Goal: Navigation & Orientation: Find specific page/section

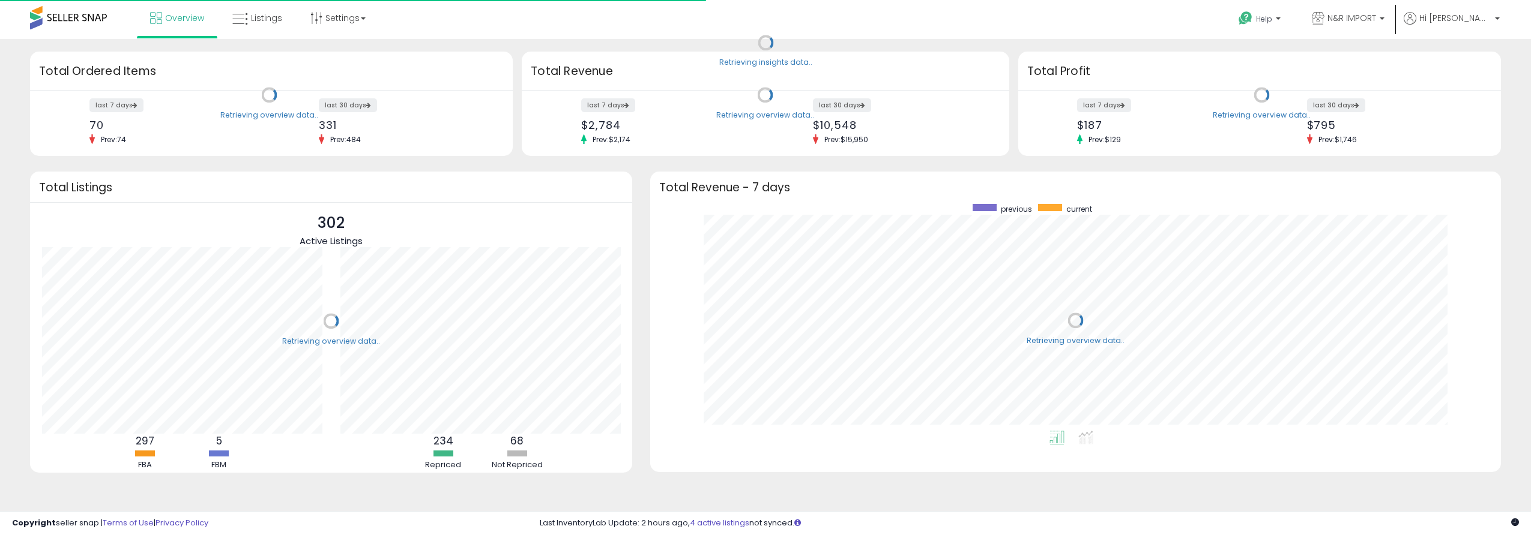
scroll to position [227, 826]
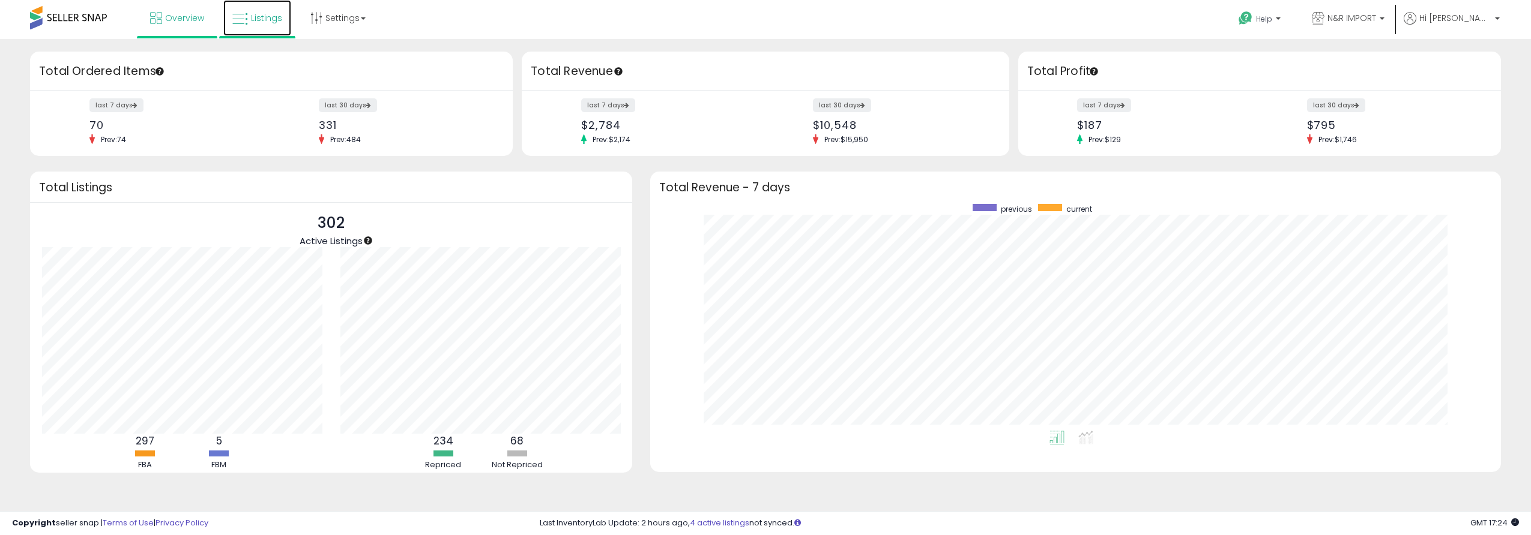
click at [264, 21] on span "Listings" at bounding box center [266, 18] width 31 height 12
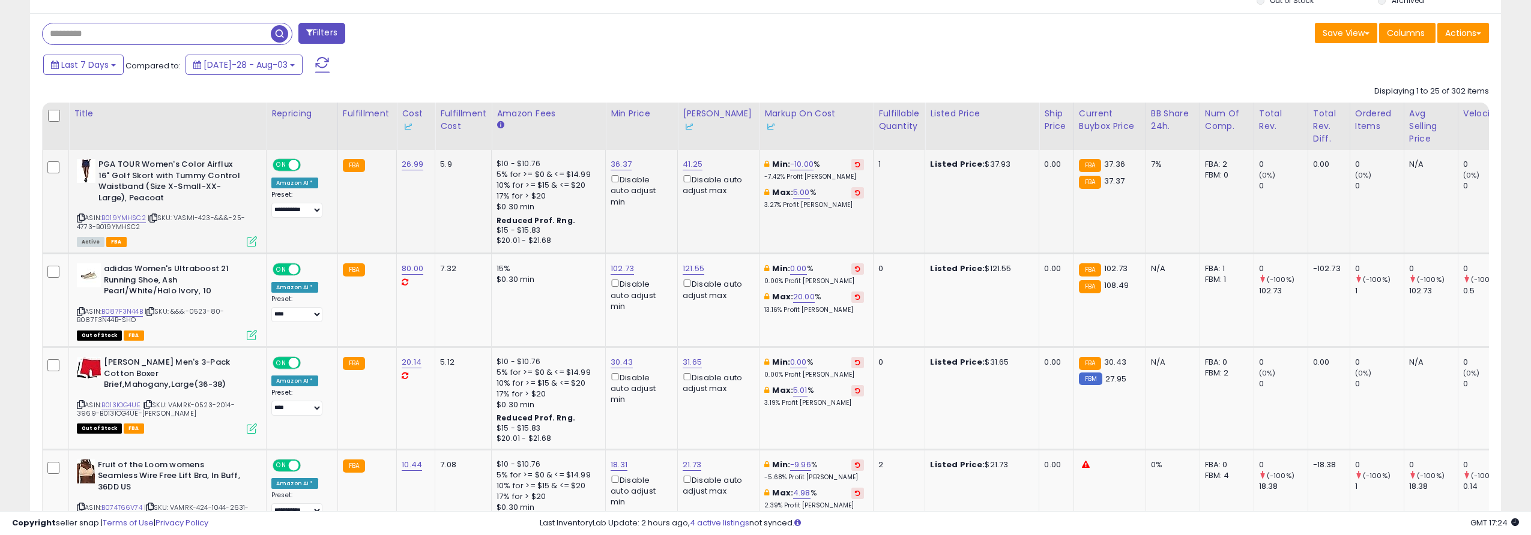
scroll to position [240, 0]
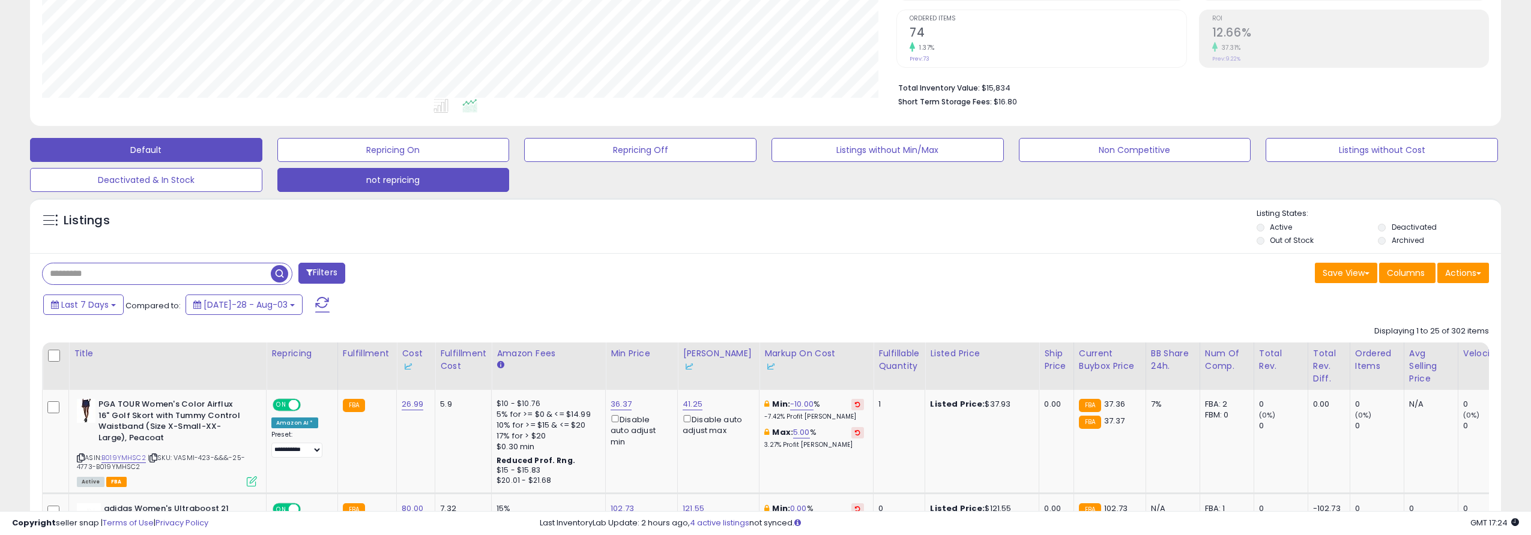
click at [400, 162] on button "not repricing" at bounding box center [393, 150] width 232 height 24
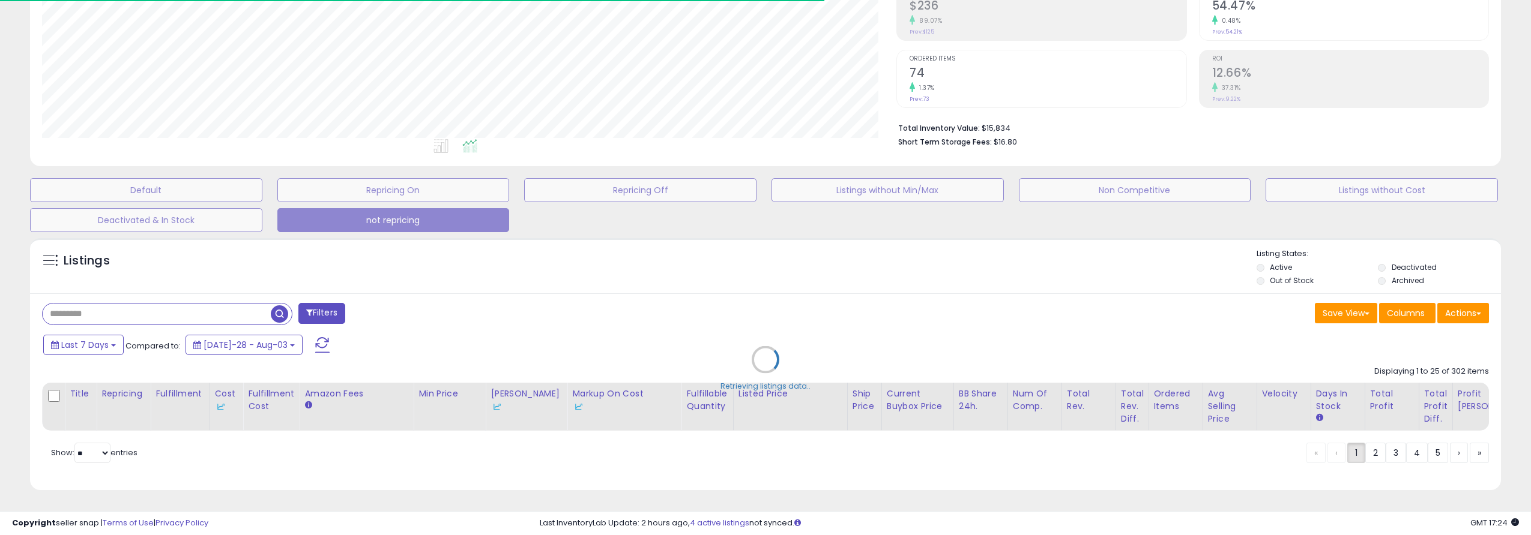
type input "*******"
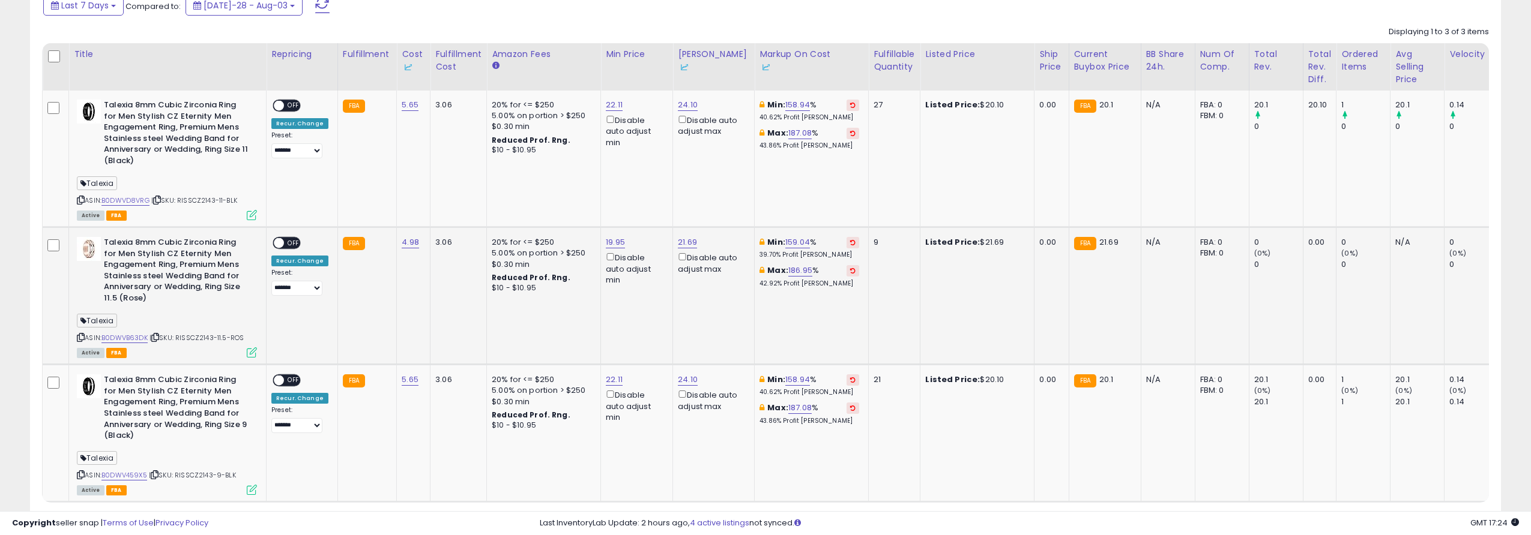
scroll to position [240, 0]
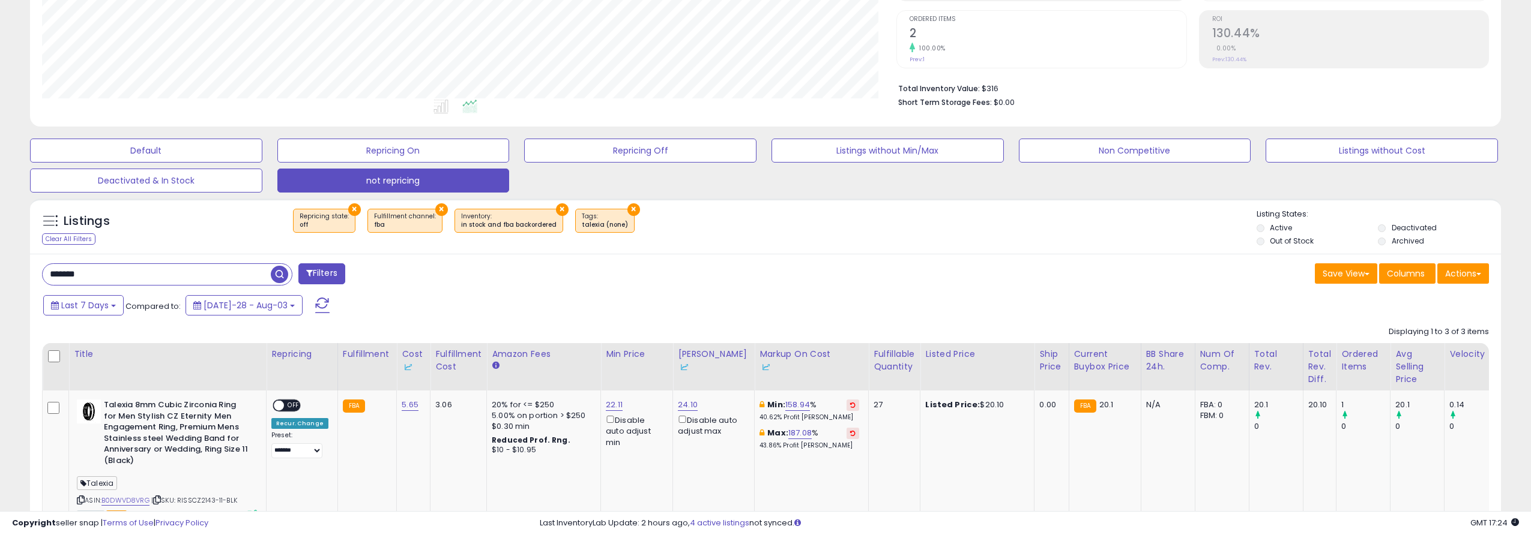
click at [627, 209] on button "×" at bounding box center [633, 210] width 13 height 13
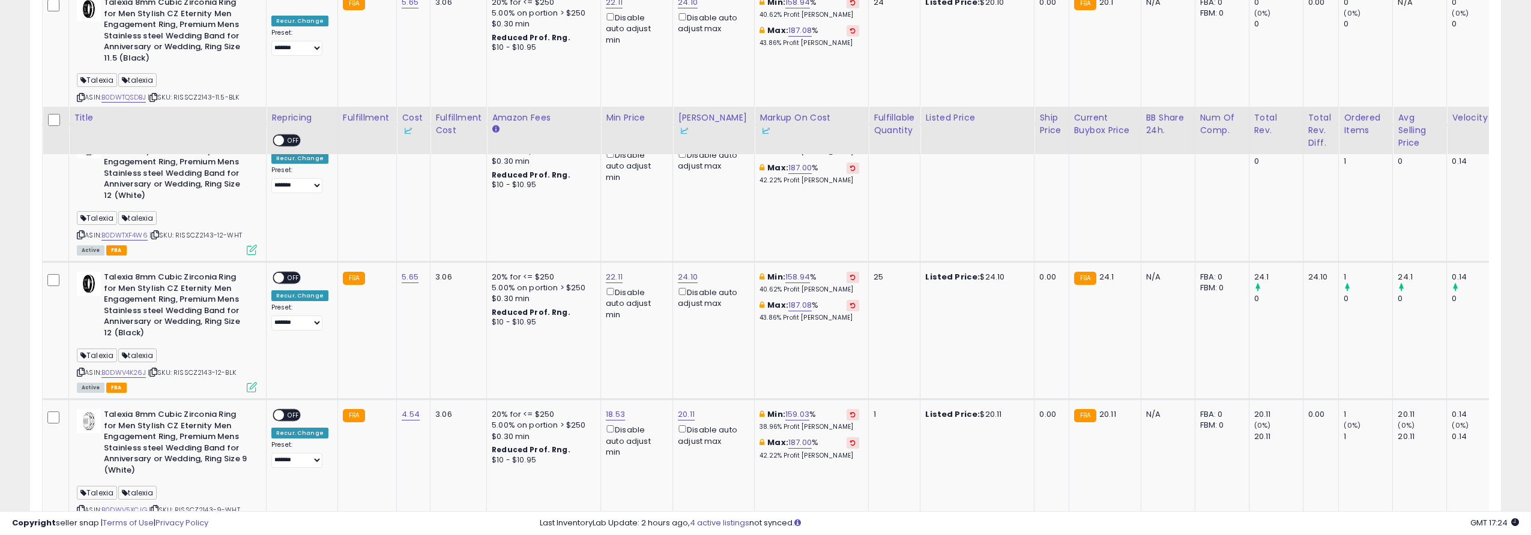
scroll to position [3648, 0]
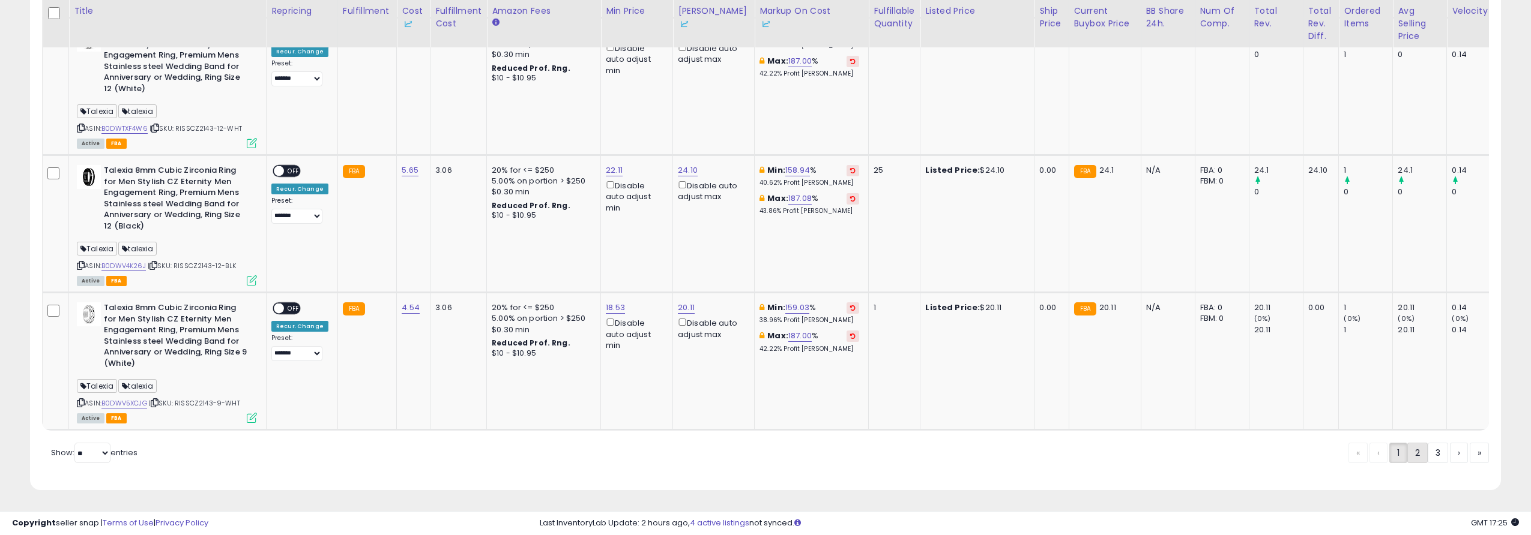
click at [1450, 454] on link "2" at bounding box center [1459, 453] width 18 height 20
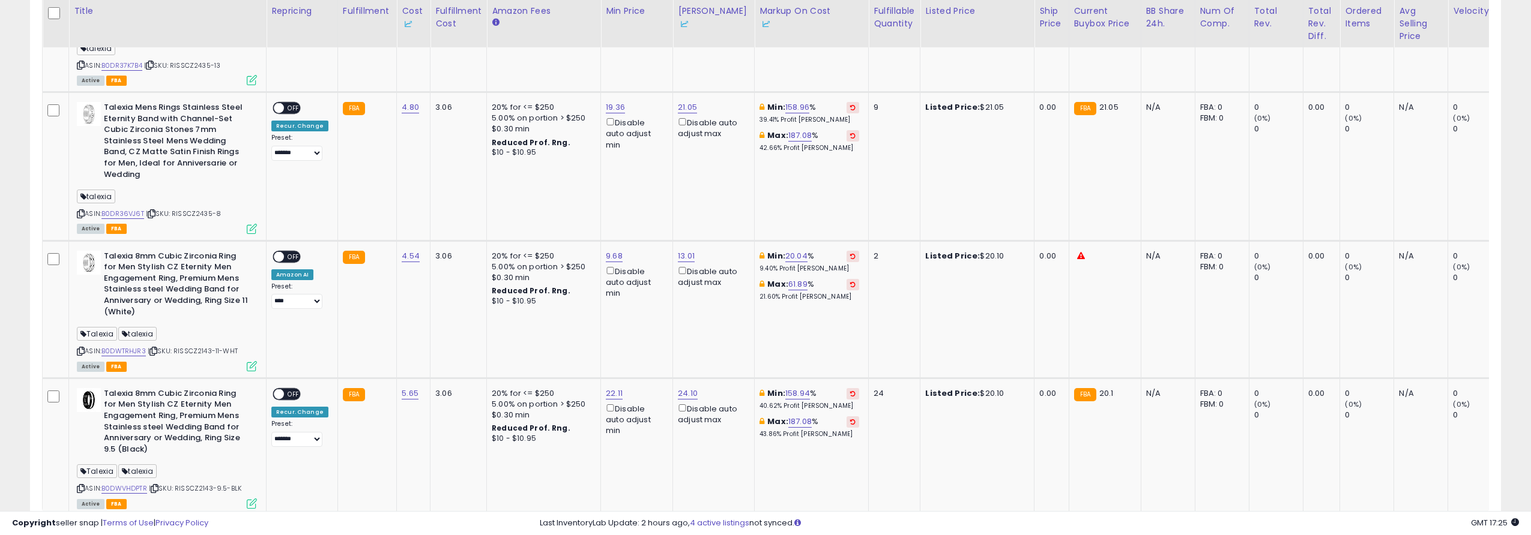
scroll to position [3708, 0]
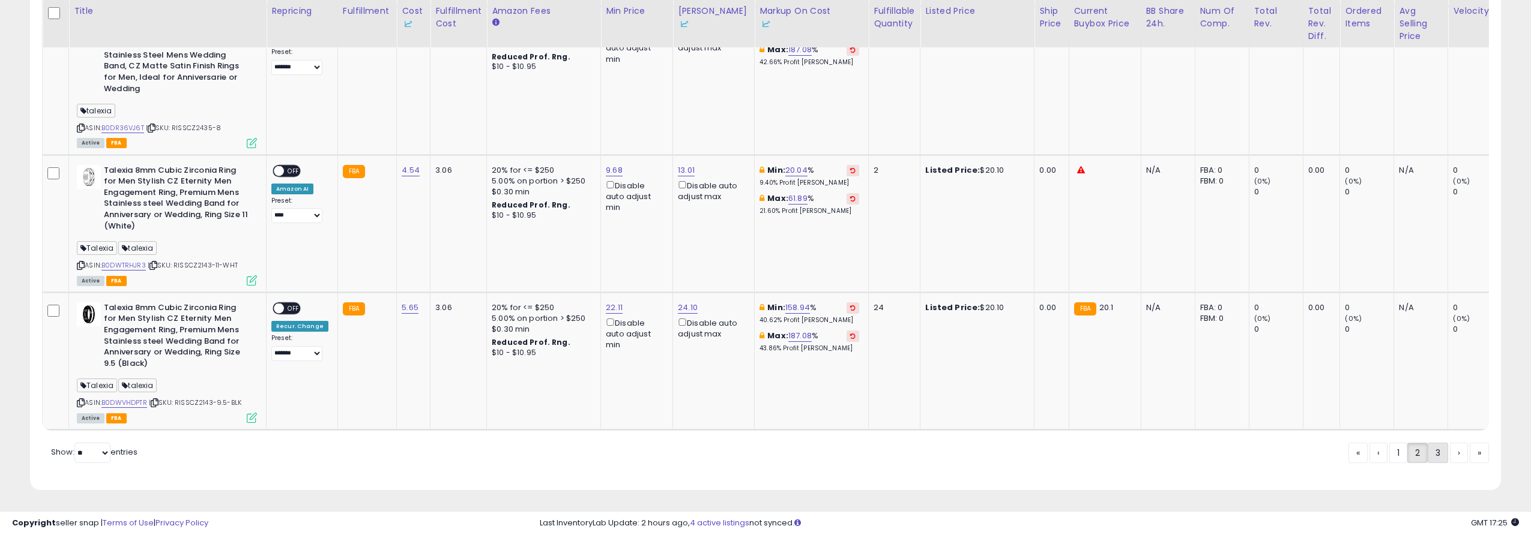
click at [1470, 454] on link "3" at bounding box center [1479, 453] width 19 height 20
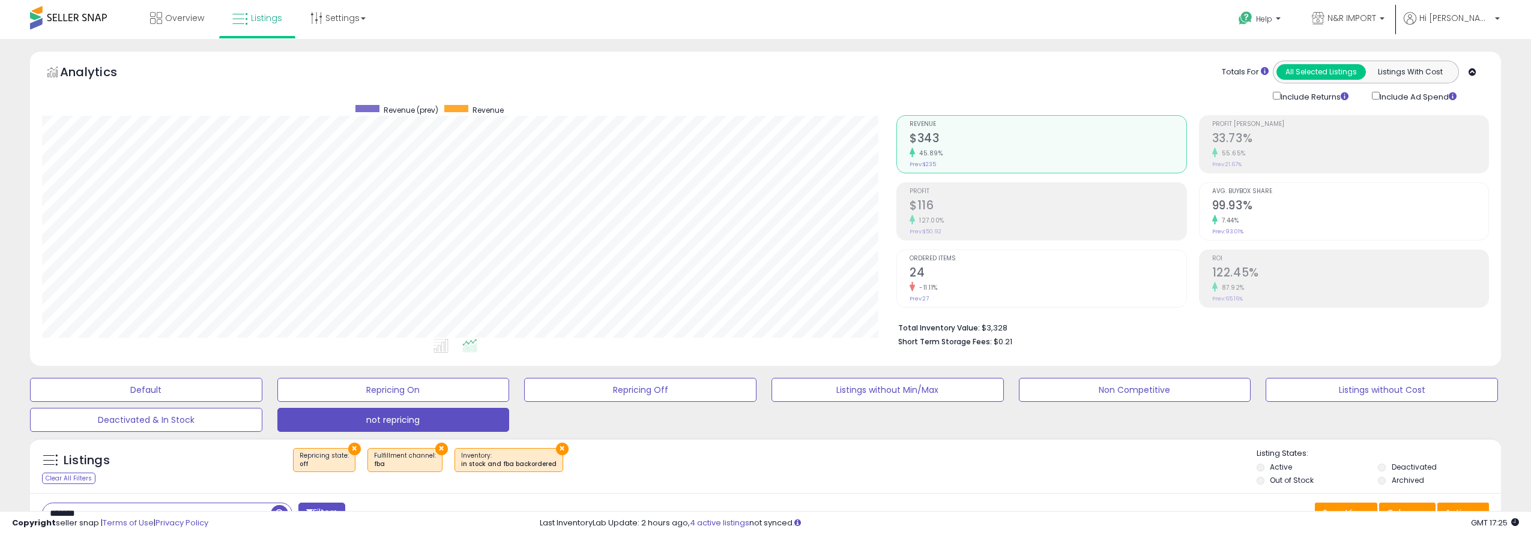
scroll to position [180, 0]
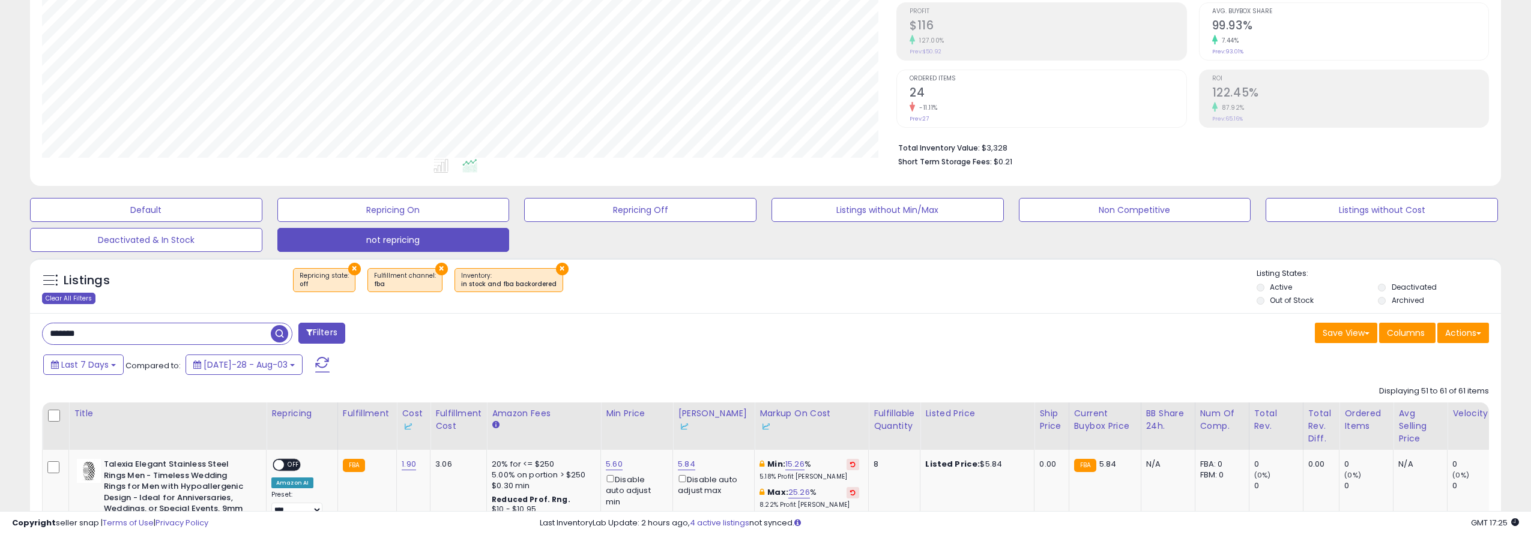
click at [56, 301] on div "Clear All Filters" at bounding box center [68, 298] width 53 height 11
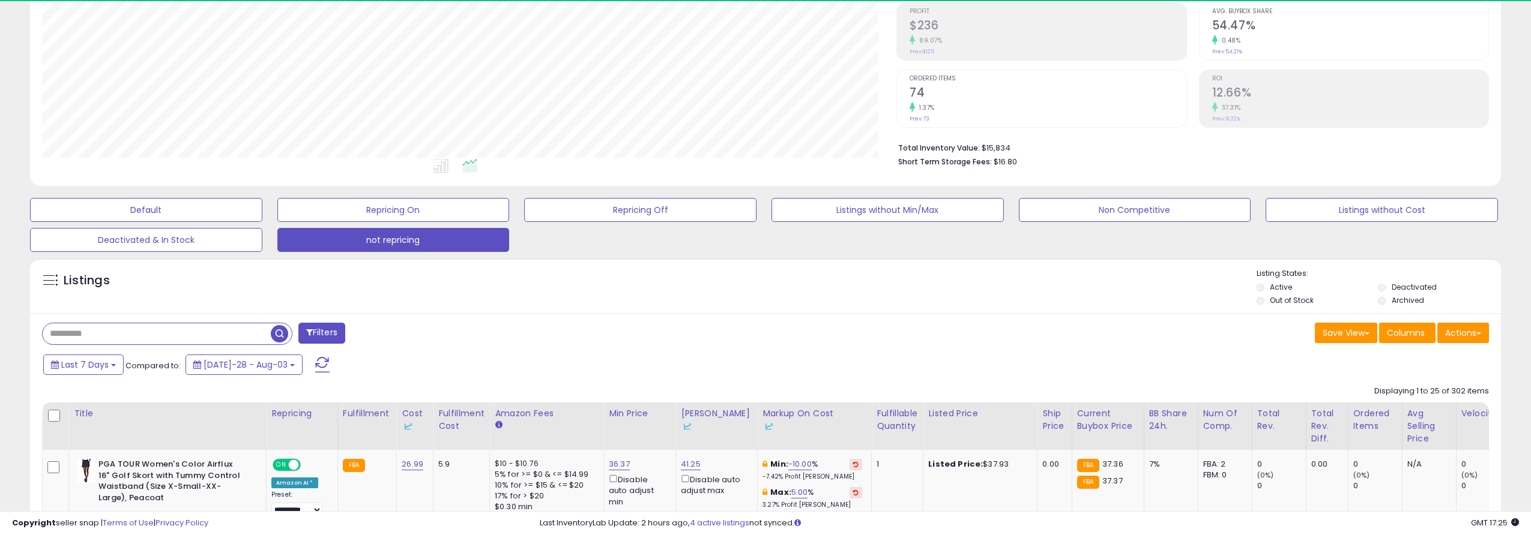
scroll to position [246, 855]
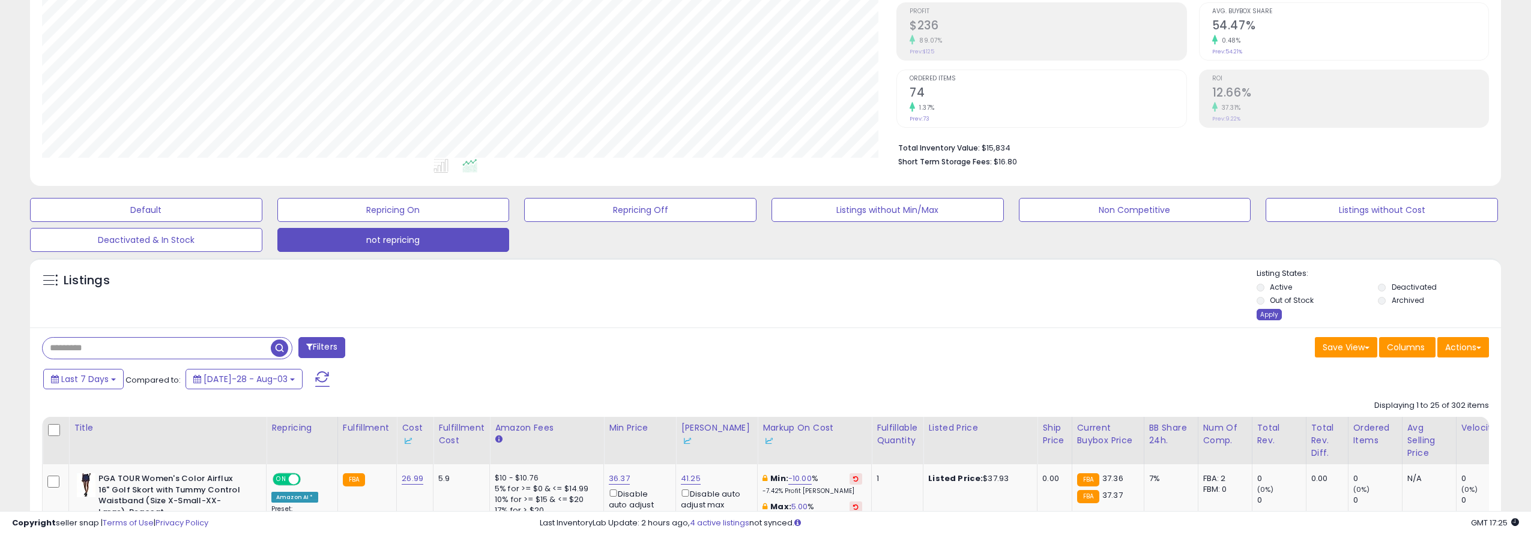
click at [1263, 317] on div "Apply" at bounding box center [1268, 314] width 25 height 11
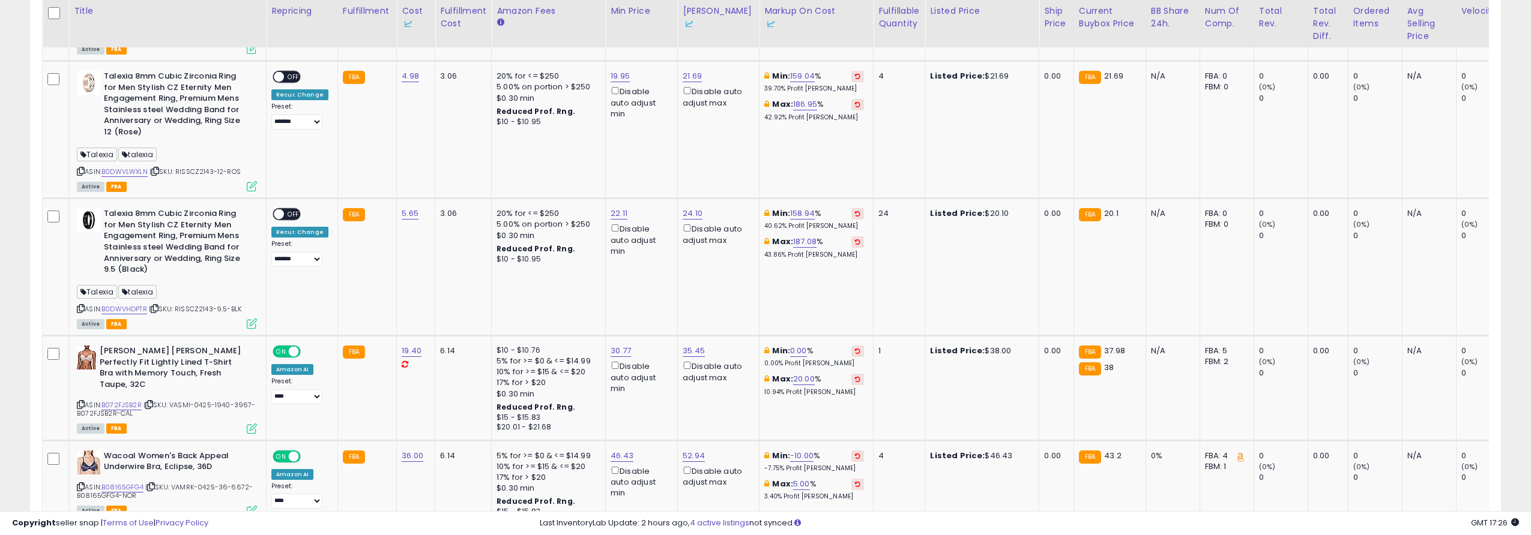
scroll to position [2942, 0]
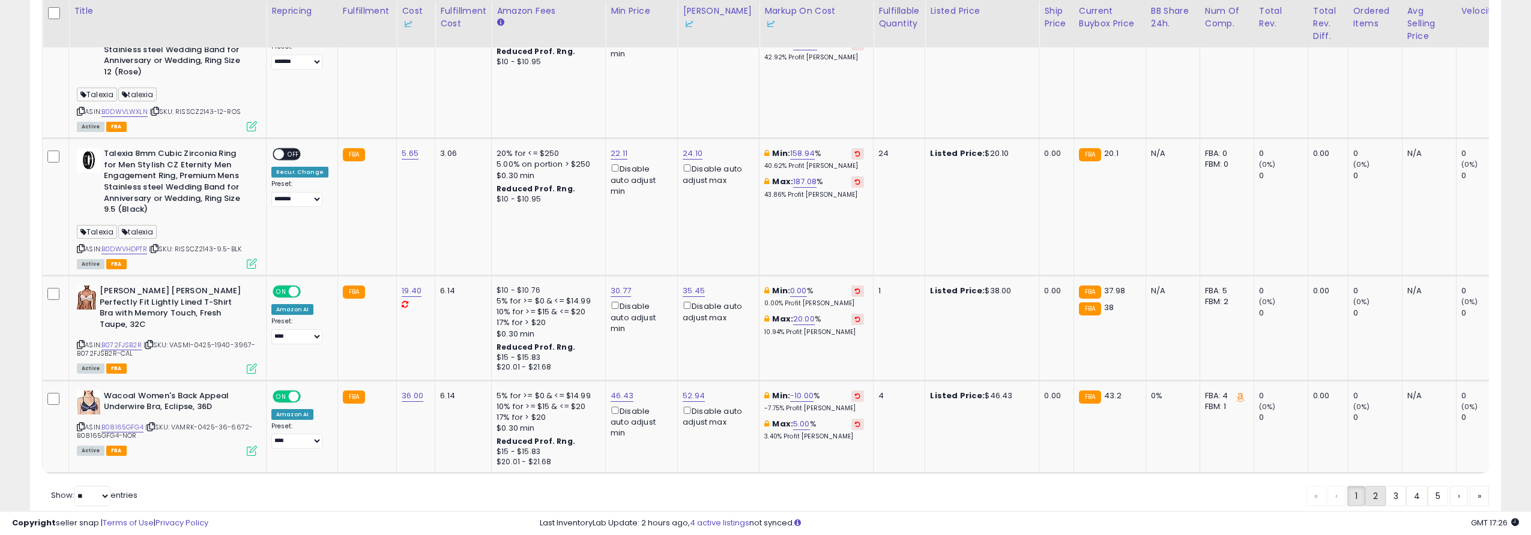
click at [1406, 486] on link "2" at bounding box center [1417, 496] width 22 height 20
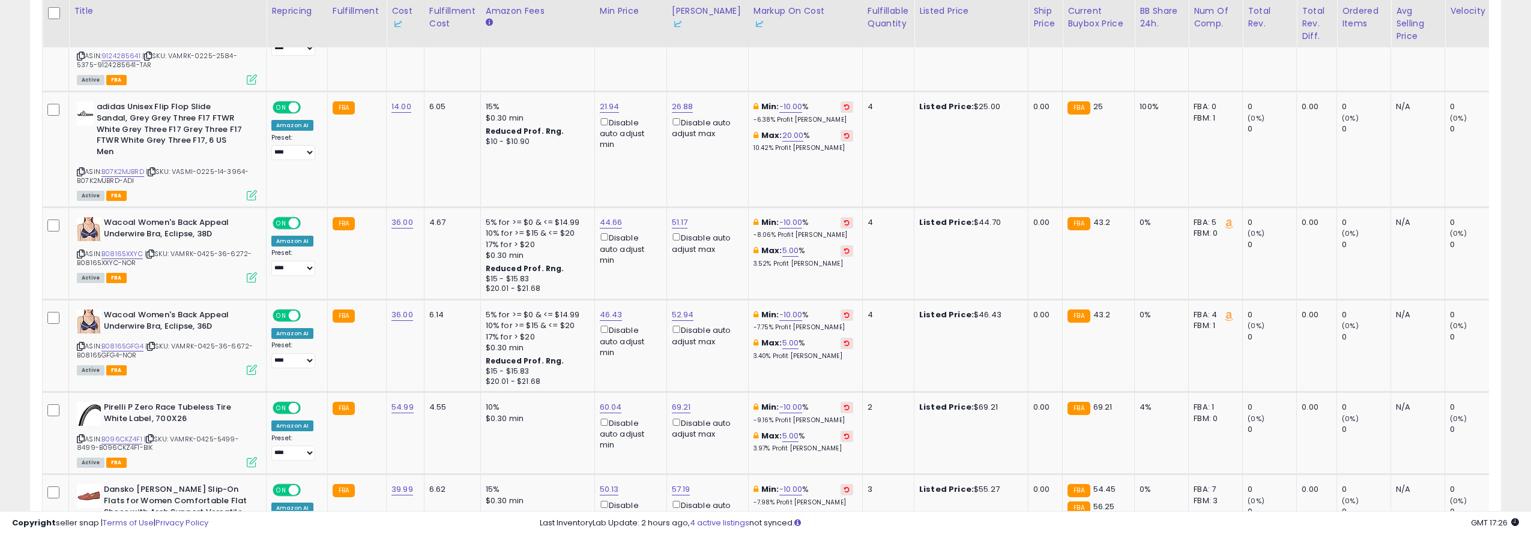
scroll to position [2689, 0]
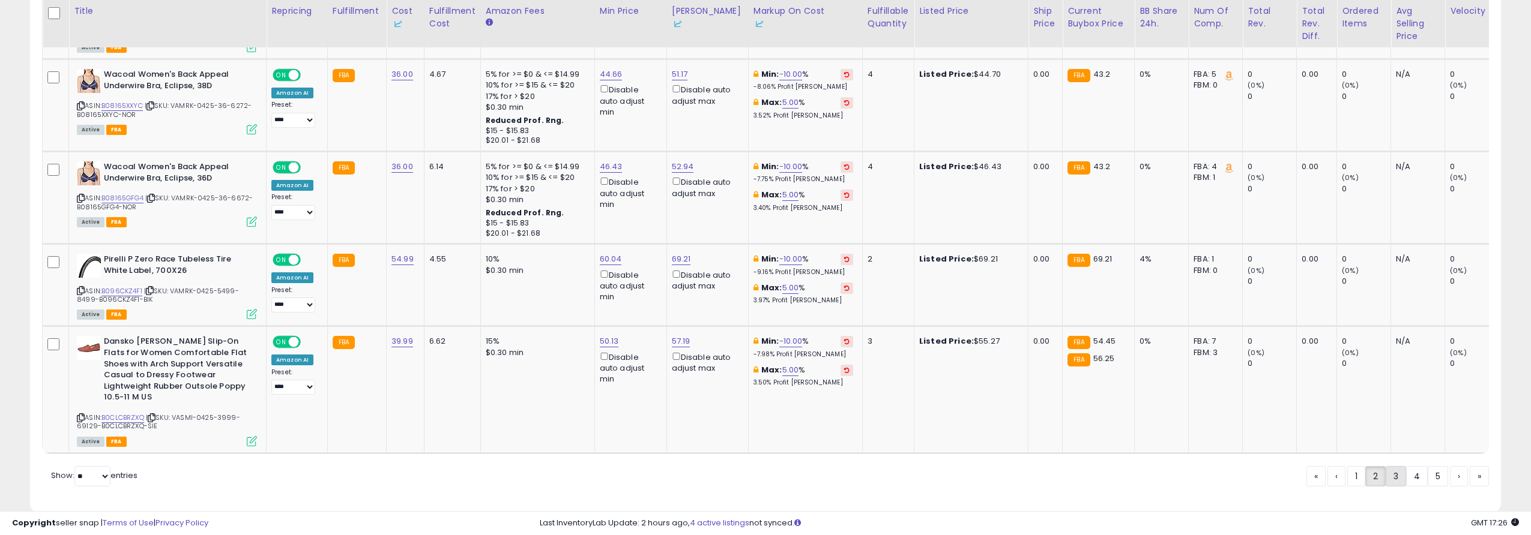
click at [1428, 466] on link "3" at bounding box center [1438, 476] width 20 height 20
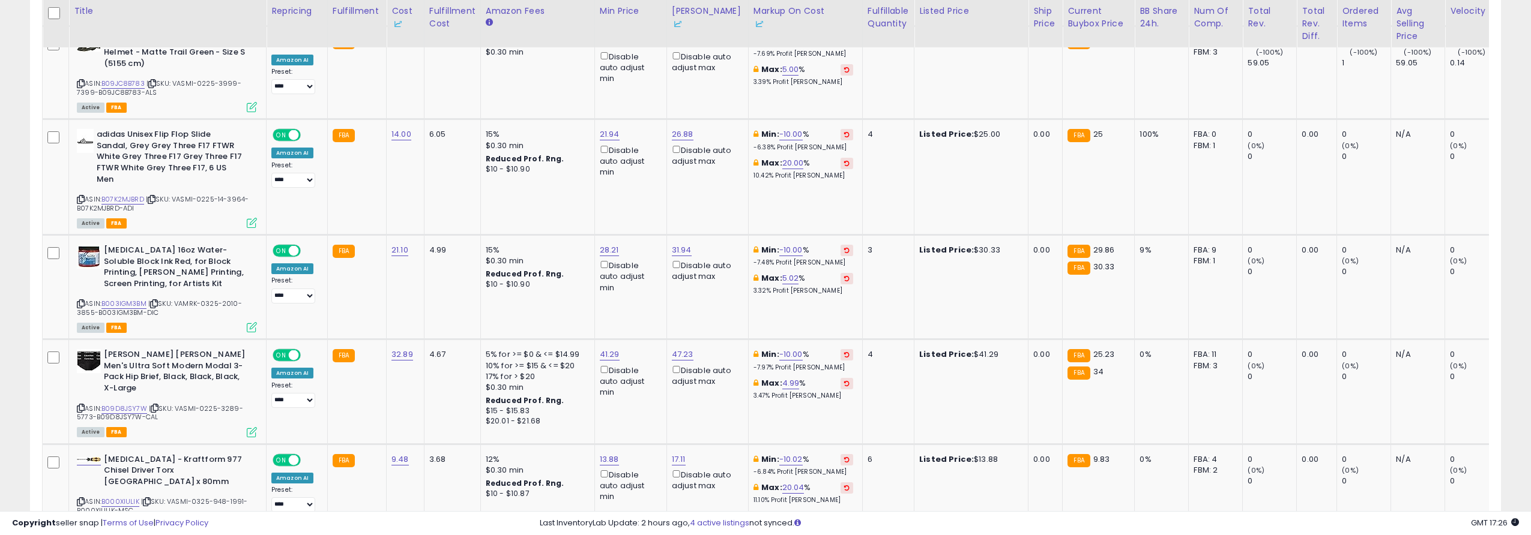
scroll to position [2608, 0]
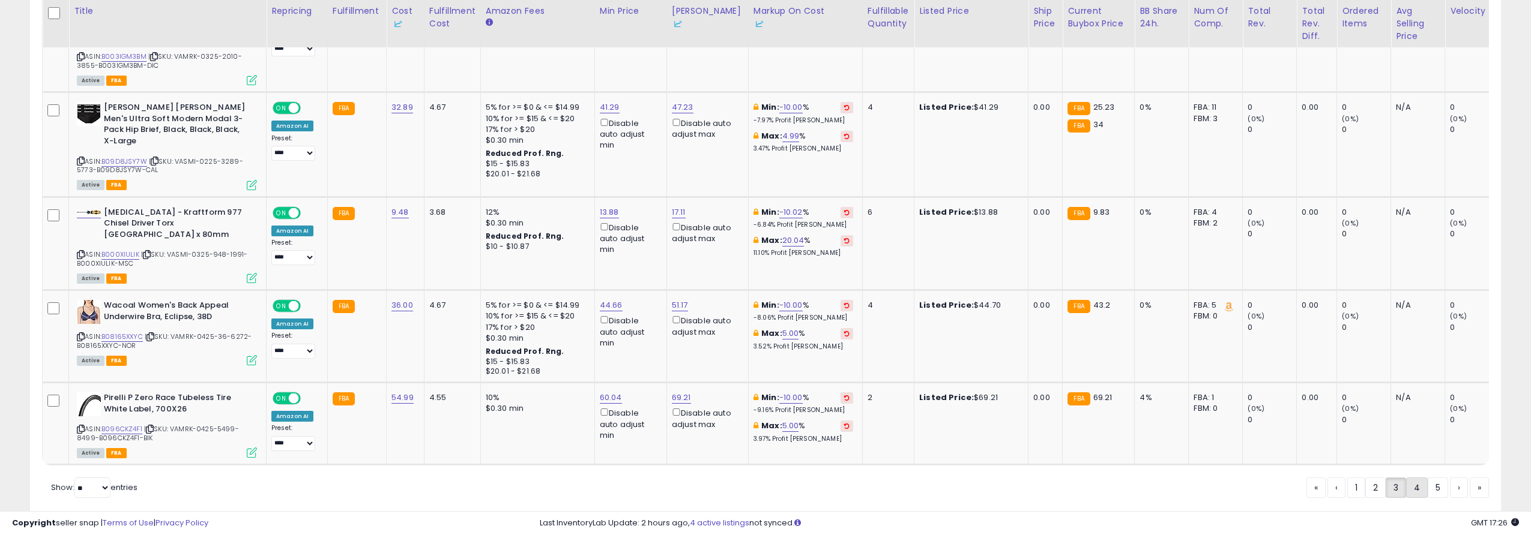
click at [1450, 478] on link "4" at bounding box center [1459, 488] width 18 height 20
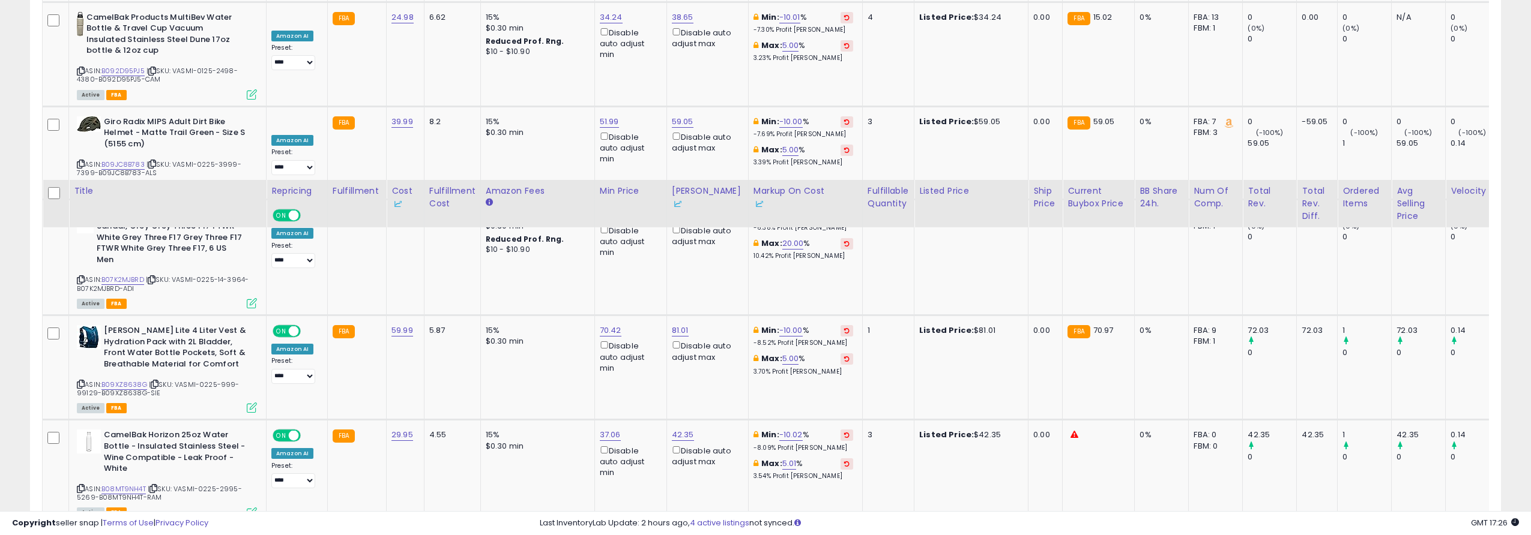
scroll to position [2691, 0]
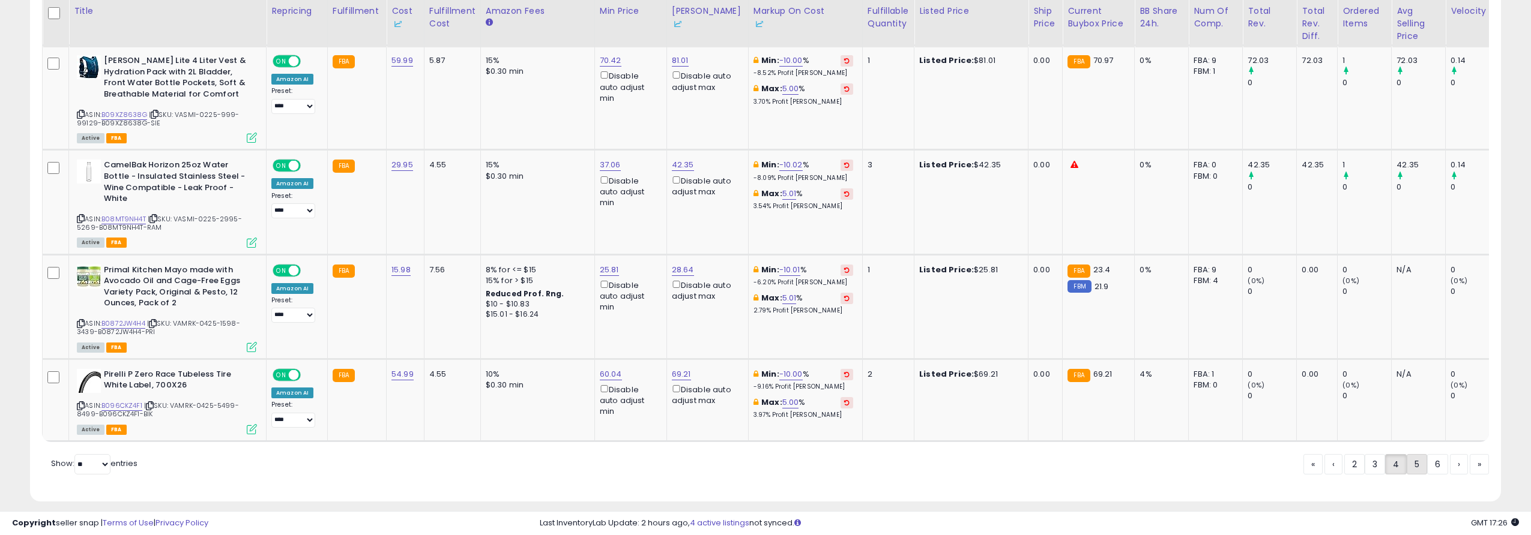
click at [1450, 459] on link "5" at bounding box center [1459, 464] width 18 height 20
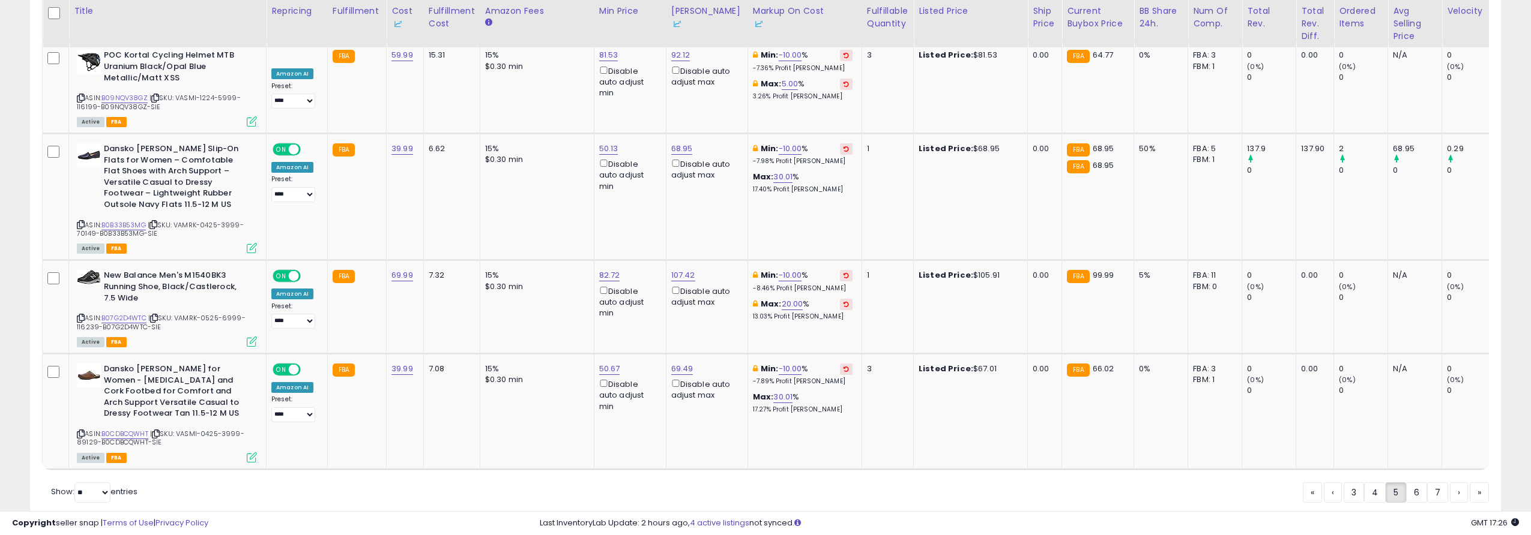
scroll to position [3049, 0]
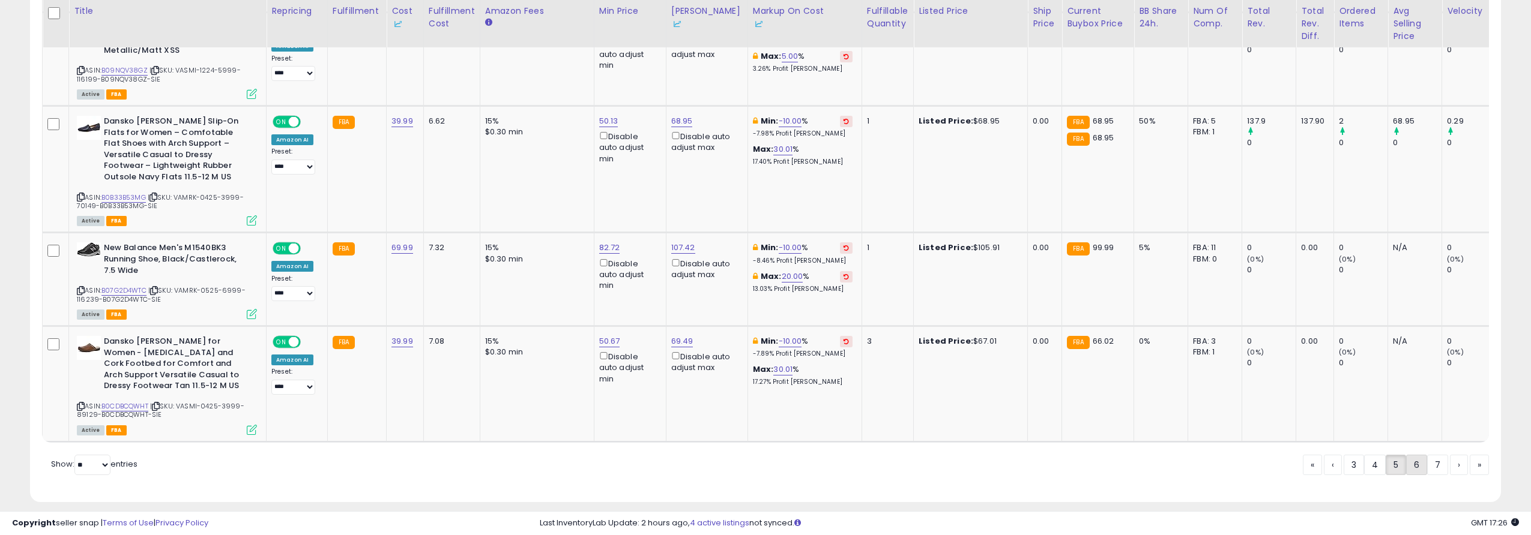
click at [1450, 455] on link "6" at bounding box center [1459, 465] width 18 height 20
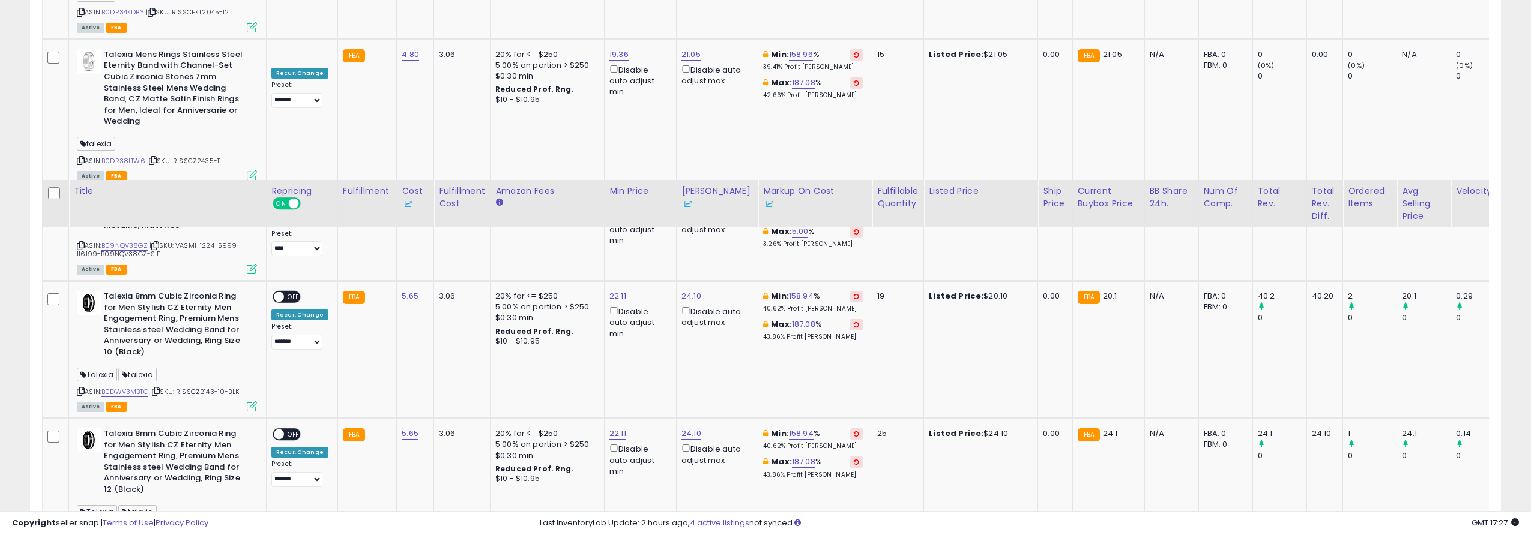
scroll to position [3312, 0]
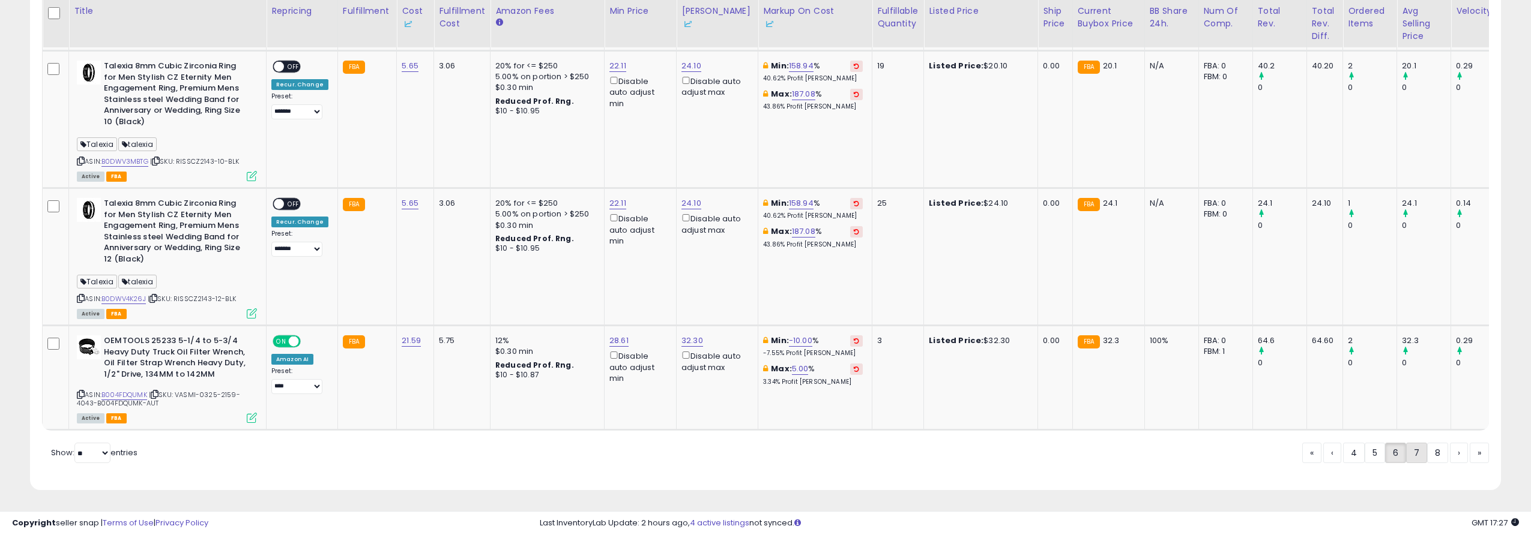
click at [1450, 454] on link "7" at bounding box center [1459, 453] width 18 height 20
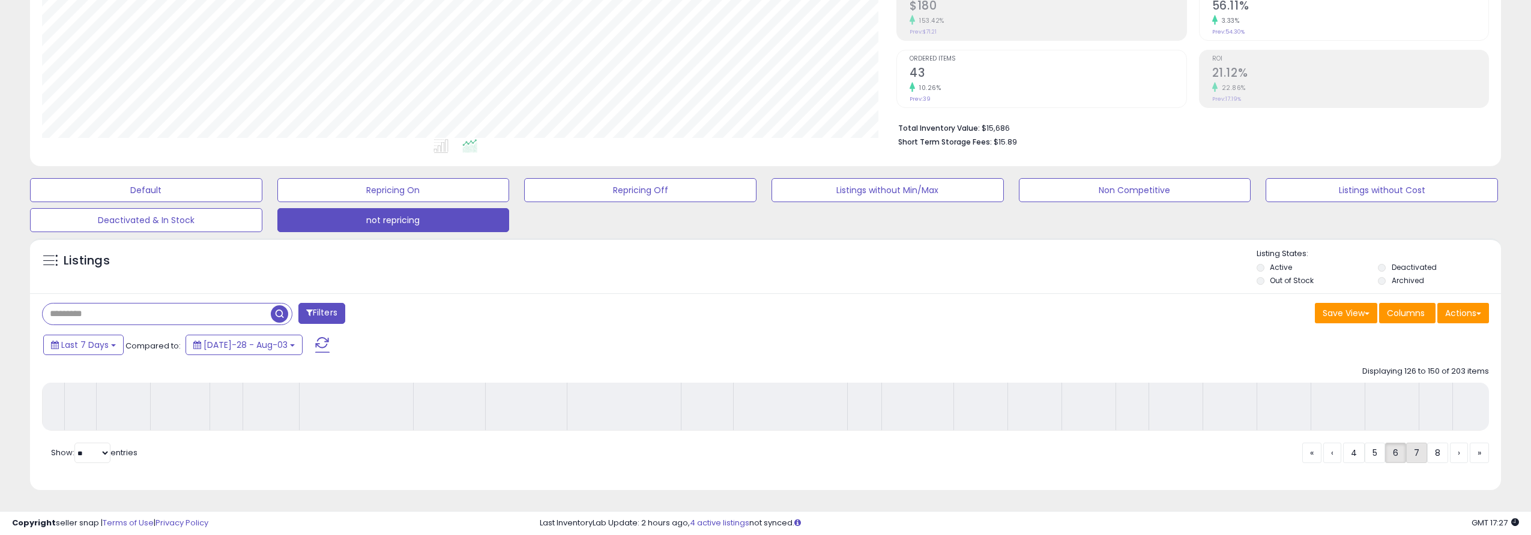
scroll to position [200, 0]
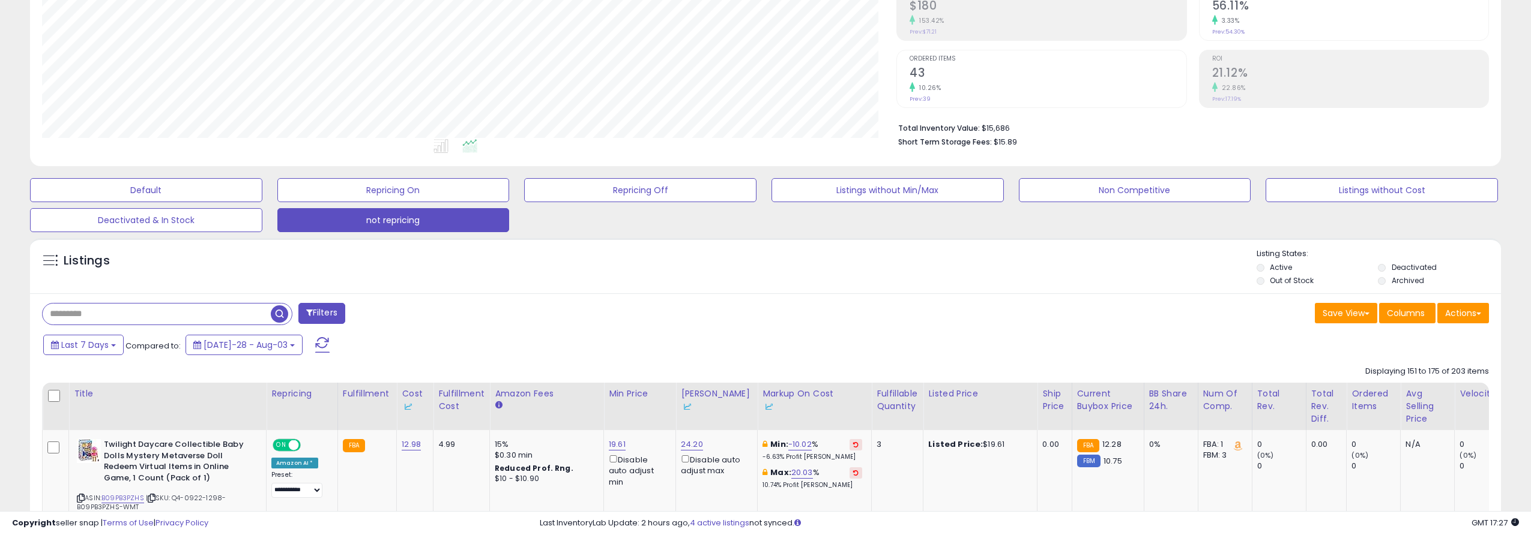
click at [675, 322] on div "Filters" at bounding box center [399, 315] width 732 height 24
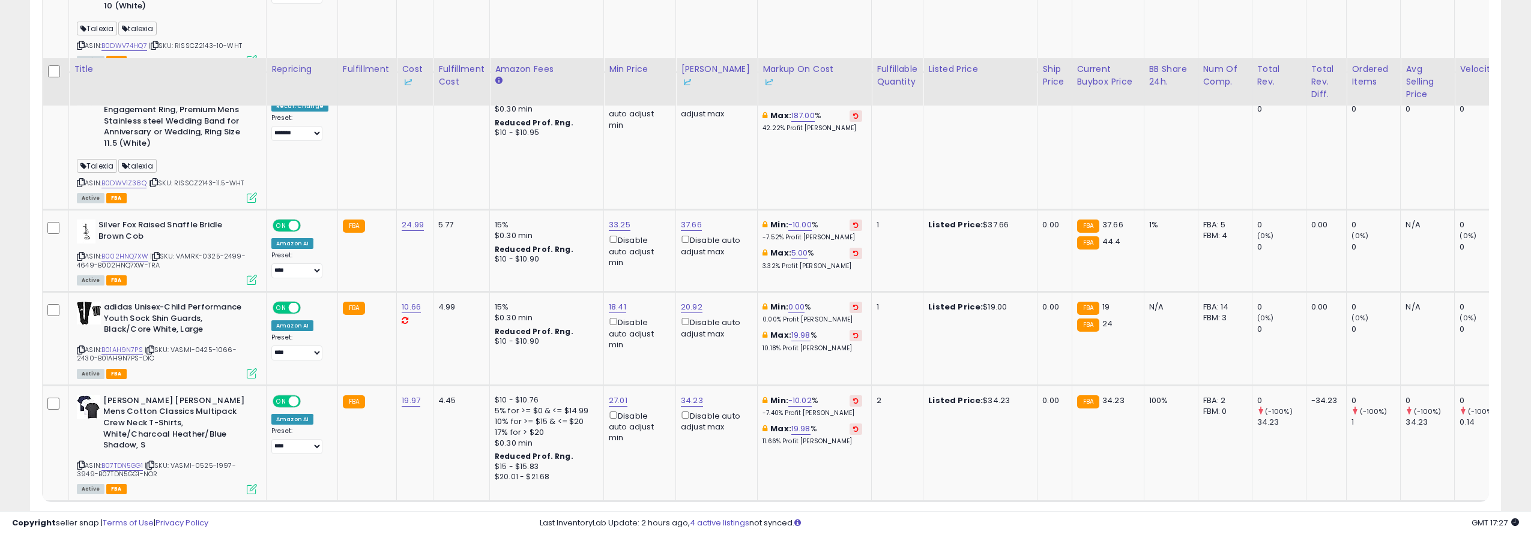
scroll to position [3020, 0]
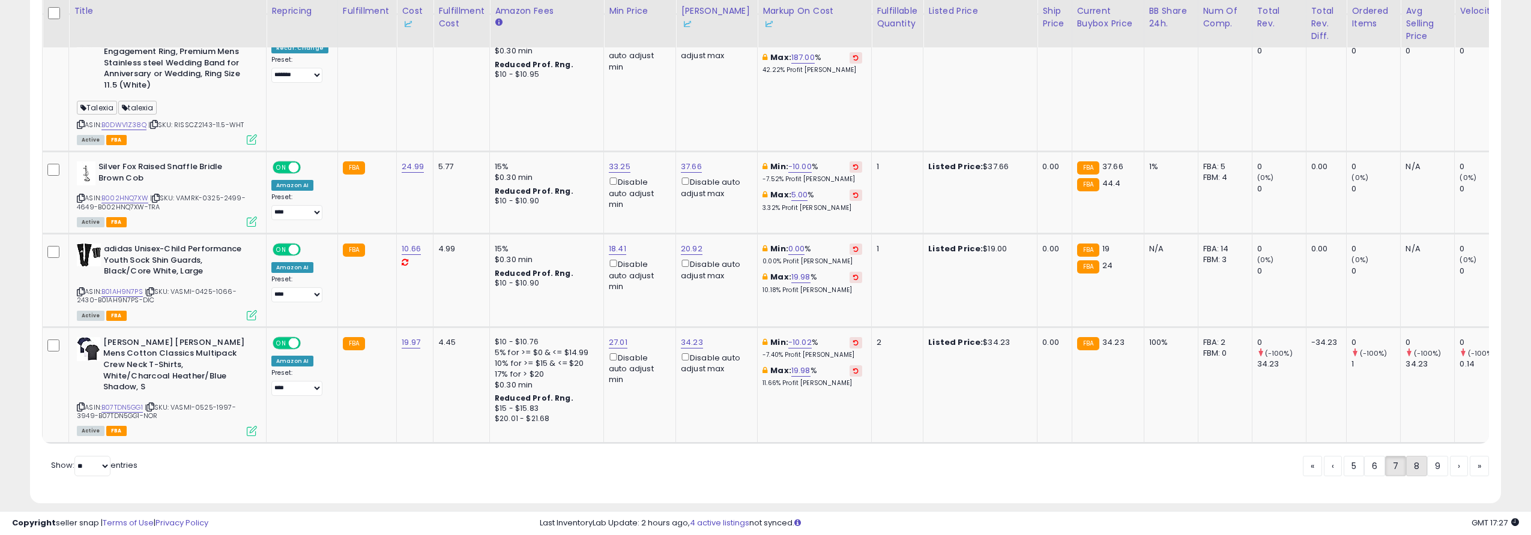
click at [1450, 456] on link "8" at bounding box center [1459, 466] width 18 height 20
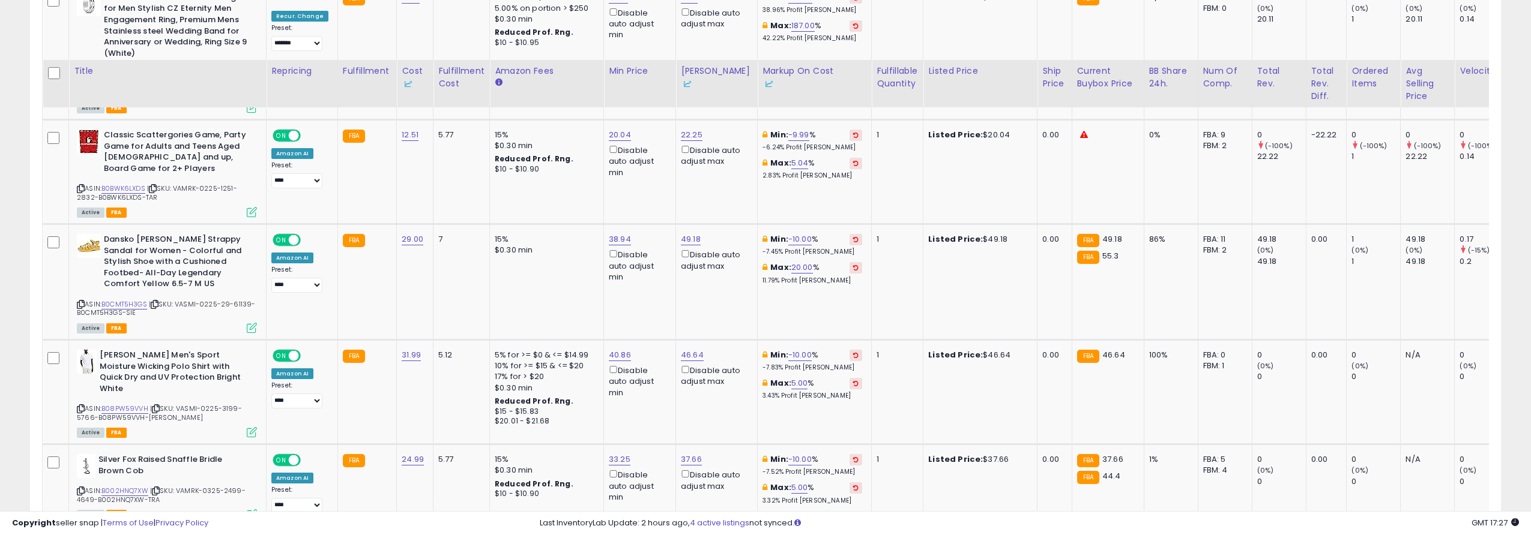
scroll to position [3332, 0]
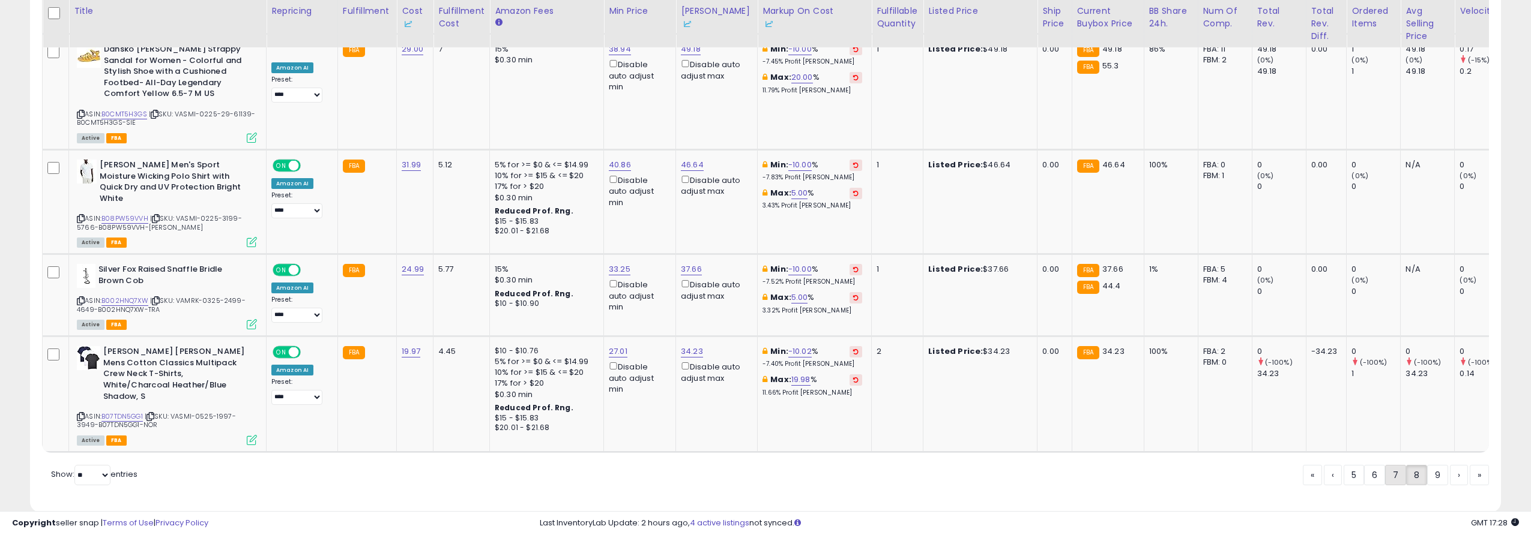
click at [1427, 465] on link "7" at bounding box center [1437, 475] width 21 height 20
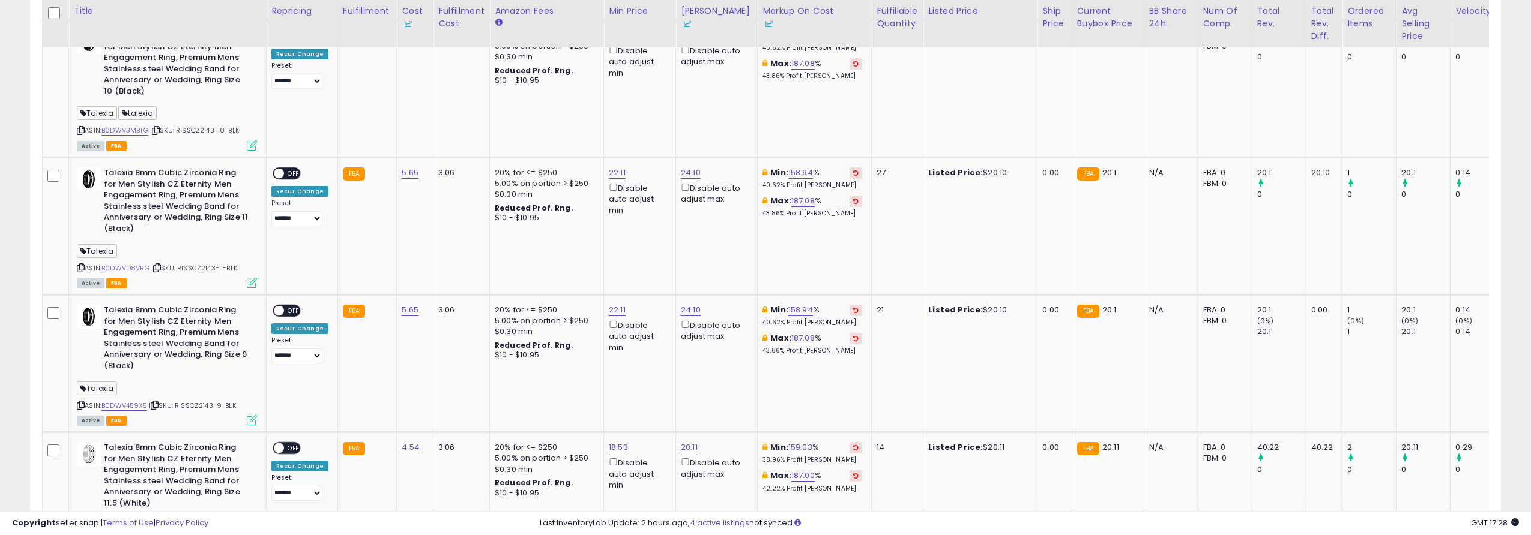
scroll to position [3002, 0]
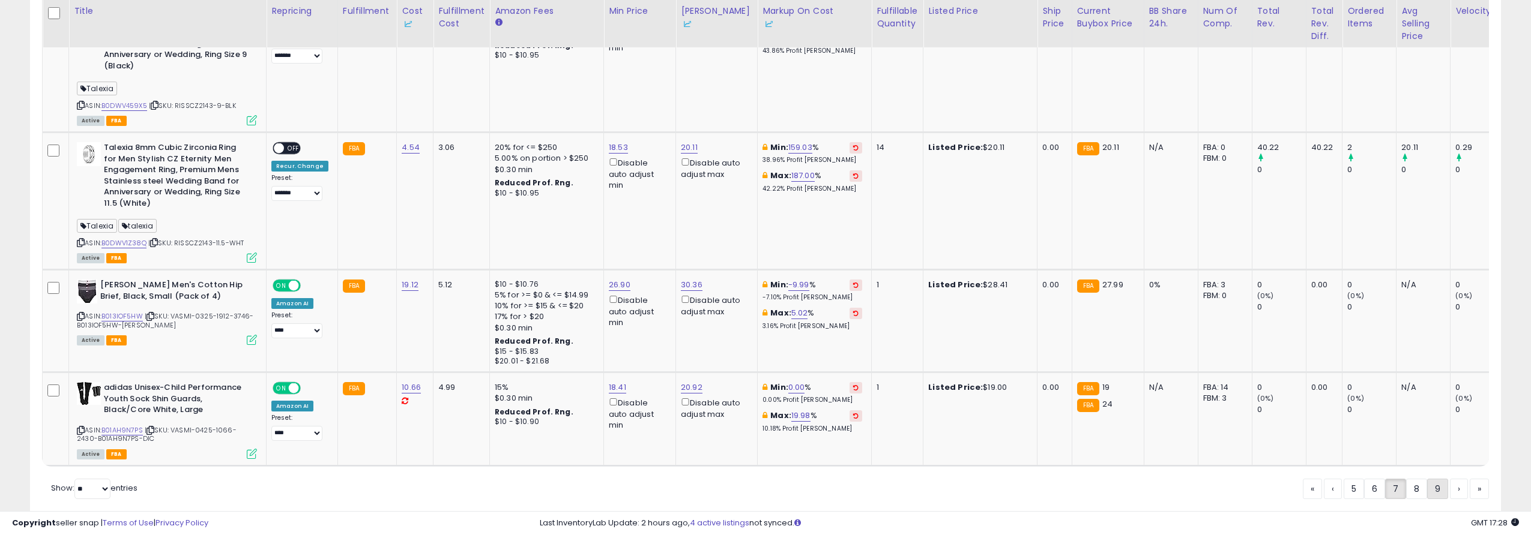
click at [1470, 483] on link "9" at bounding box center [1479, 489] width 19 height 20
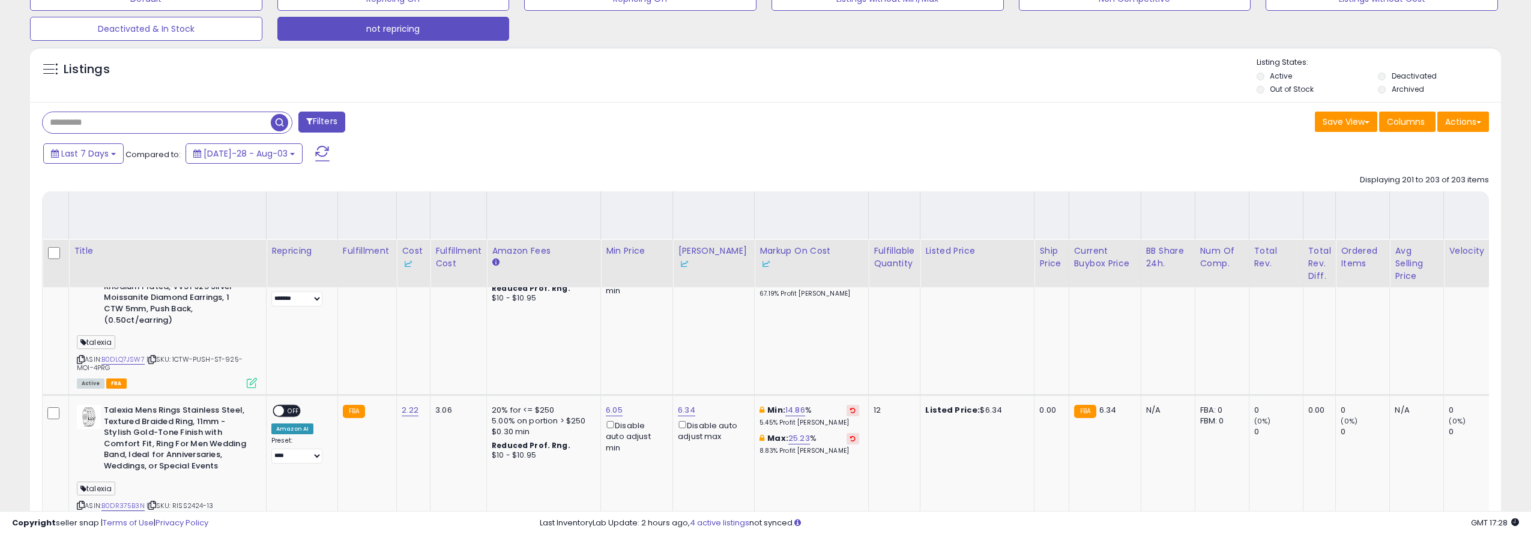
scroll to position [331, 0]
